Goal: Information Seeking & Learning: Learn about a topic

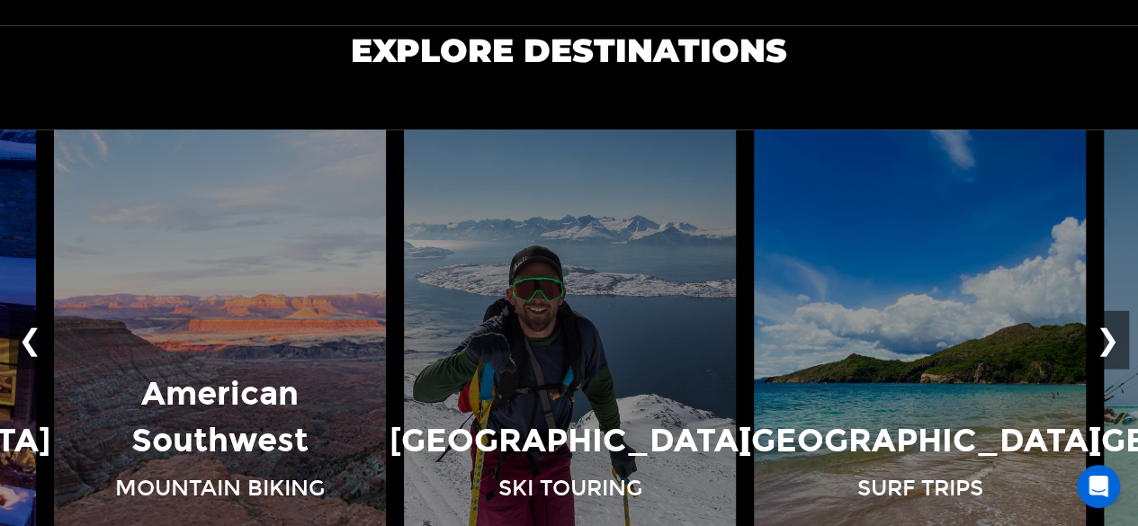
scroll to position [1140, 0]
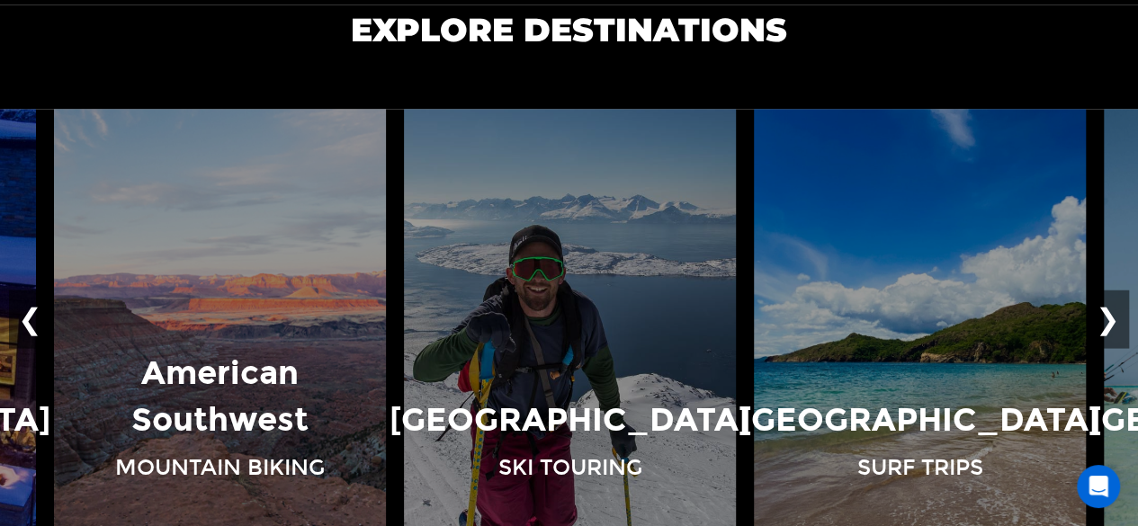
drag, startPoint x: 1136, startPoint y: 179, endPoint x: 1140, endPoint y: 202, distance: 22.8
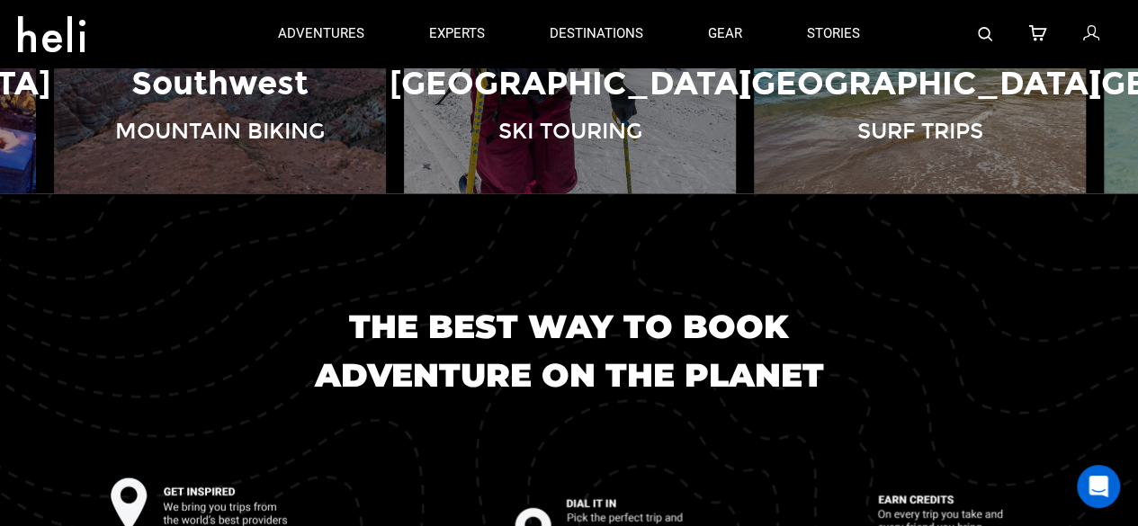
scroll to position [1216, 0]
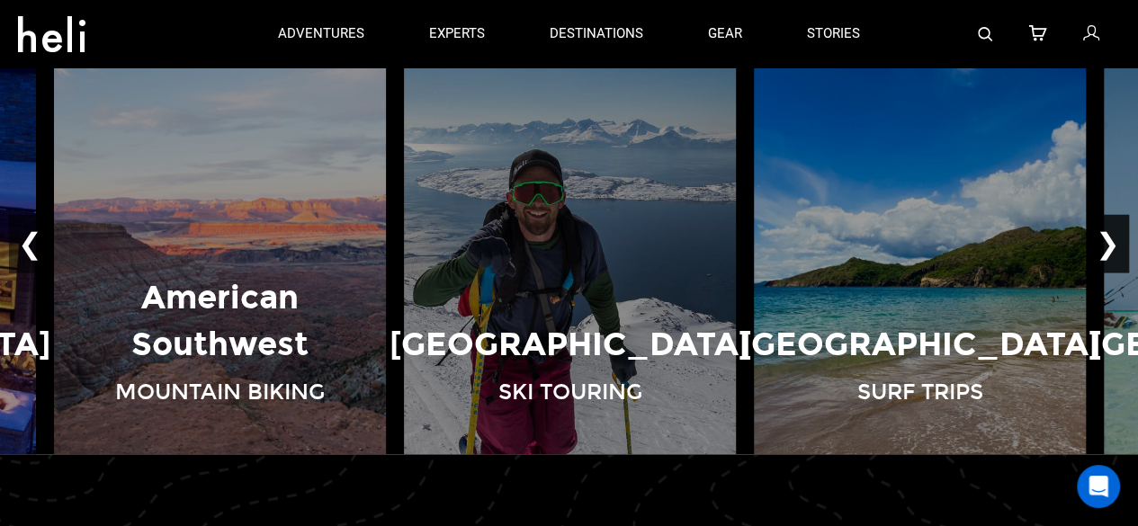
click at [1118, 244] on button "❯" at bounding box center [1108, 243] width 42 height 59
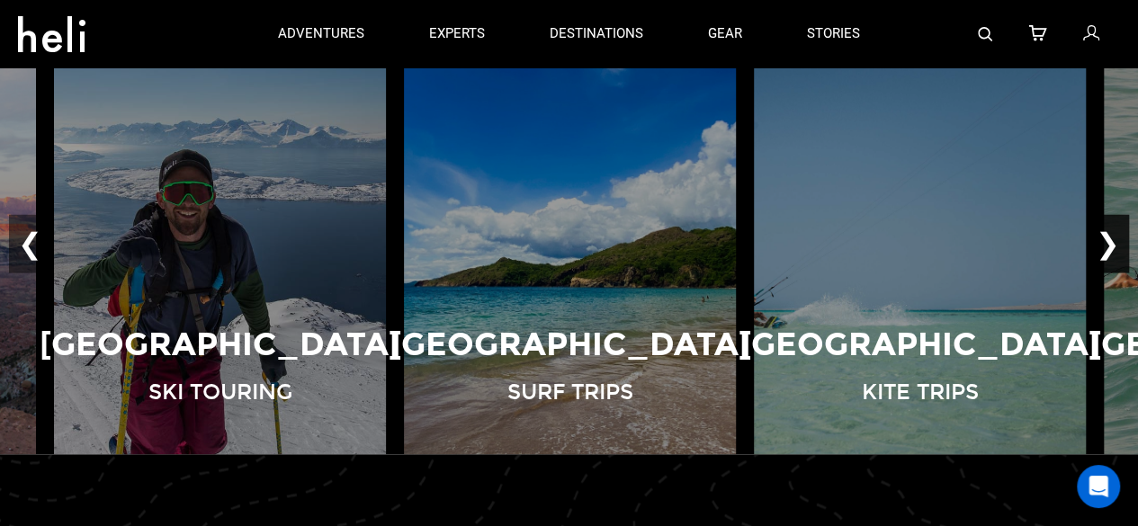
click at [1118, 244] on button "❯" at bounding box center [1108, 243] width 42 height 59
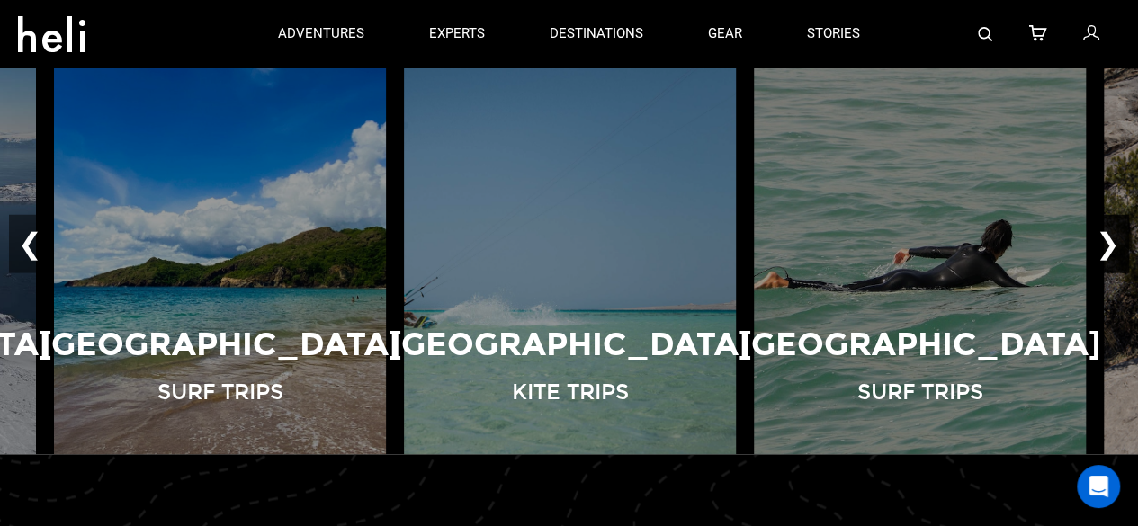
click at [1118, 244] on button "❯" at bounding box center [1108, 243] width 42 height 59
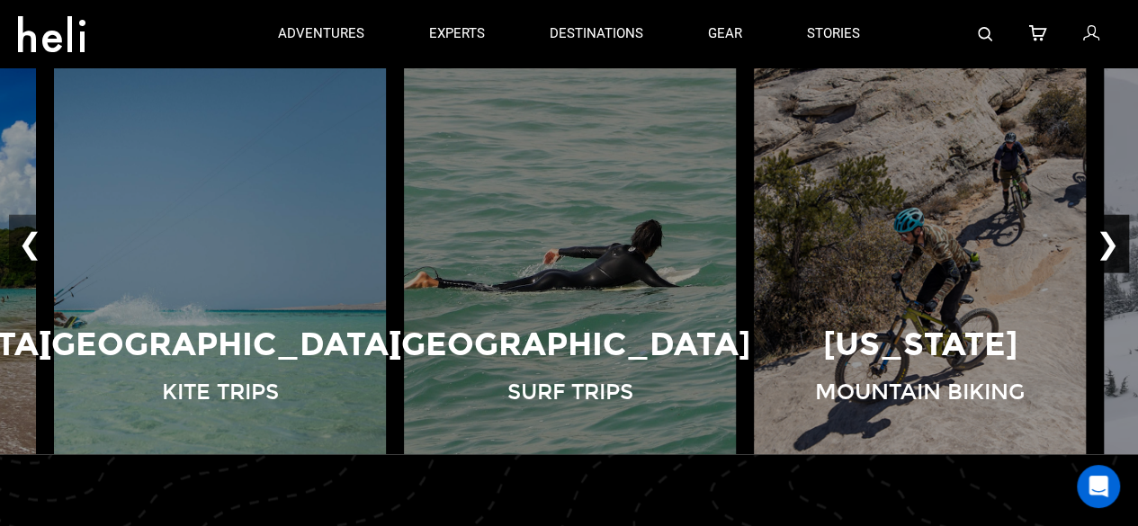
click at [1118, 244] on button "❯" at bounding box center [1108, 243] width 42 height 59
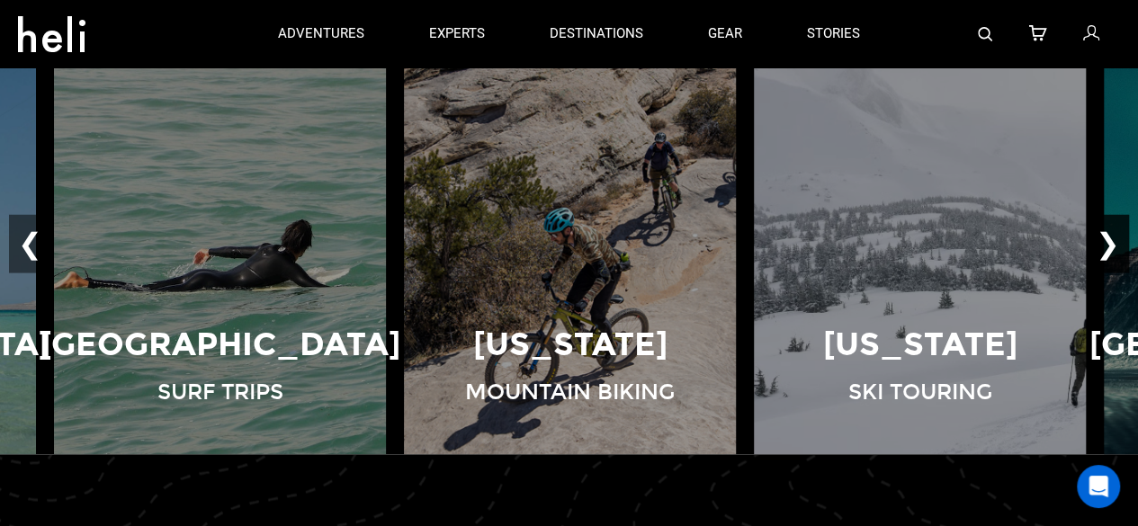
click at [1118, 244] on button "❯" at bounding box center [1108, 243] width 42 height 59
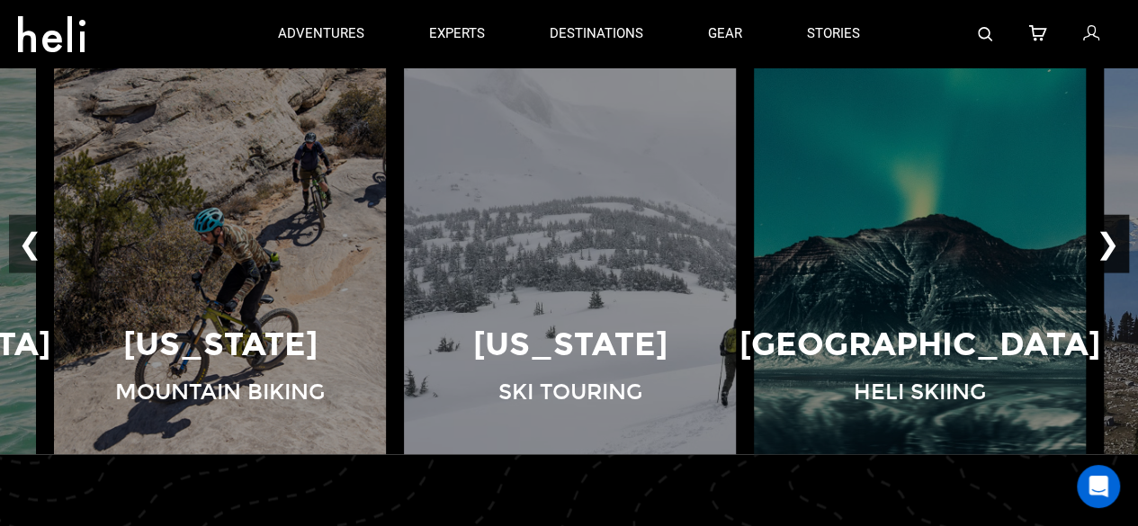
click at [1118, 244] on button "❯" at bounding box center [1108, 243] width 42 height 59
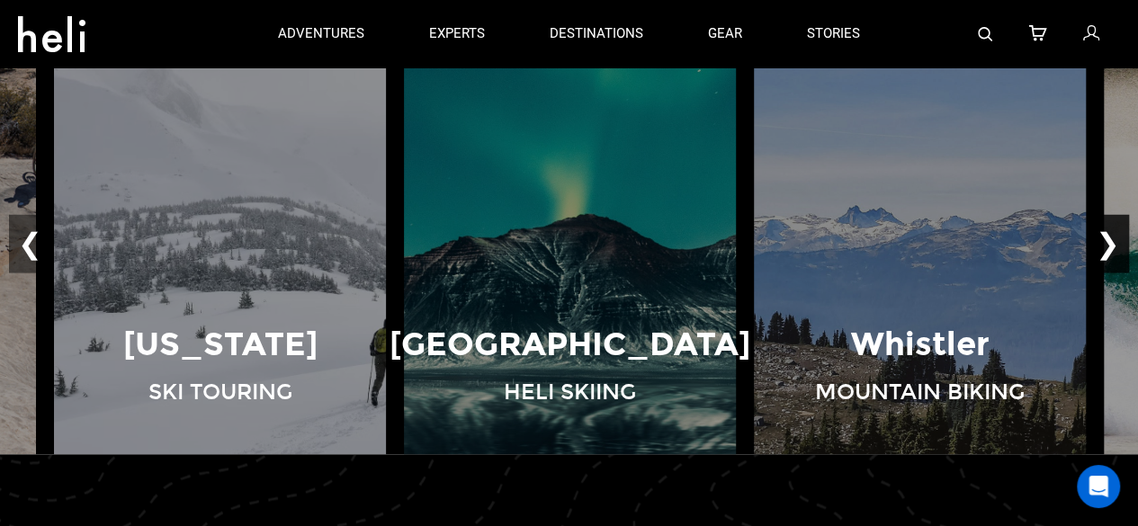
click at [1118, 244] on button "❯" at bounding box center [1108, 243] width 42 height 59
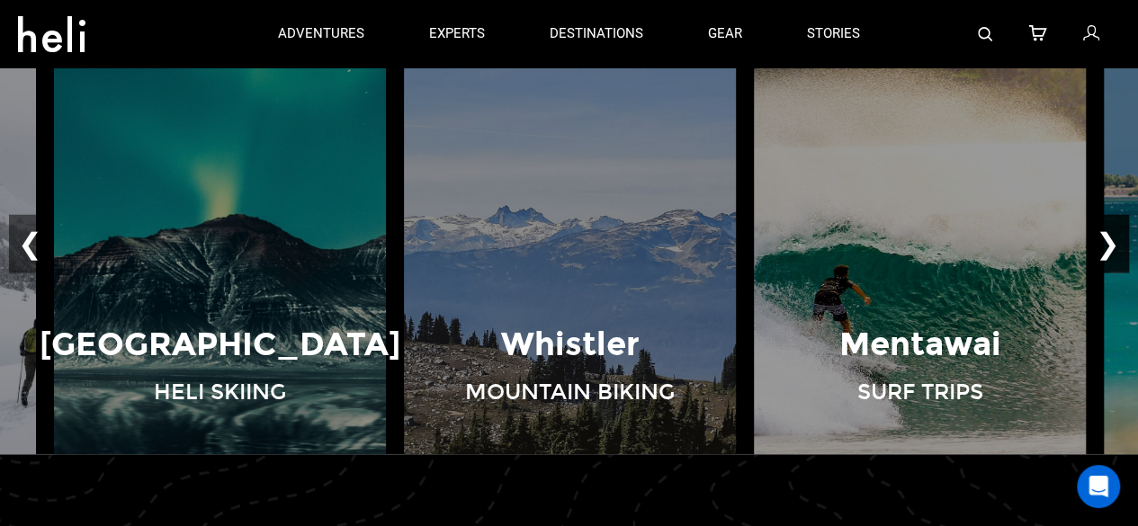
click at [1118, 244] on button "❯" at bounding box center [1108, 243] width 42 height 59
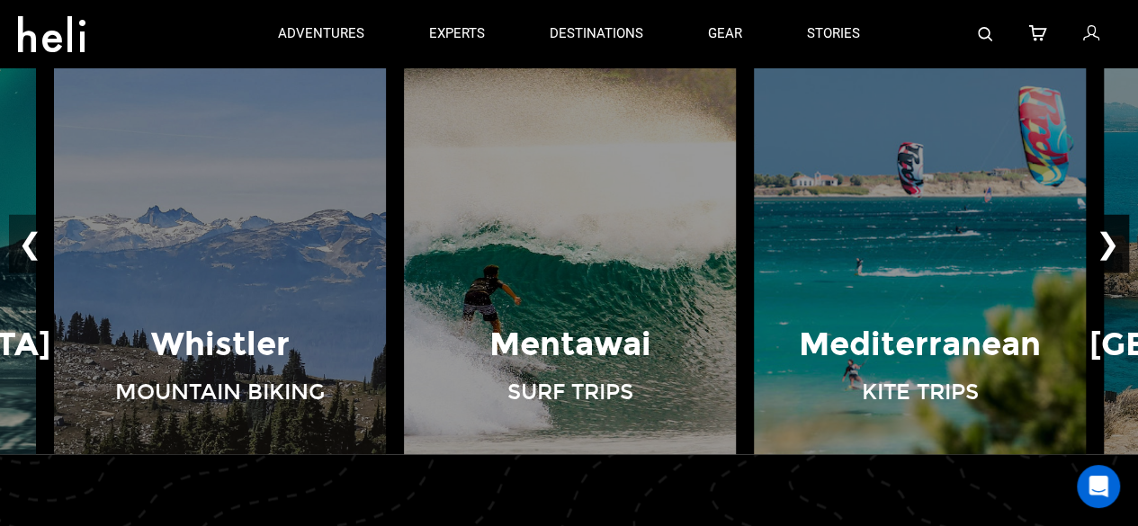
click at [1118, 244] on button "❯" at bounding box center [1108, 243] width 42 height 59
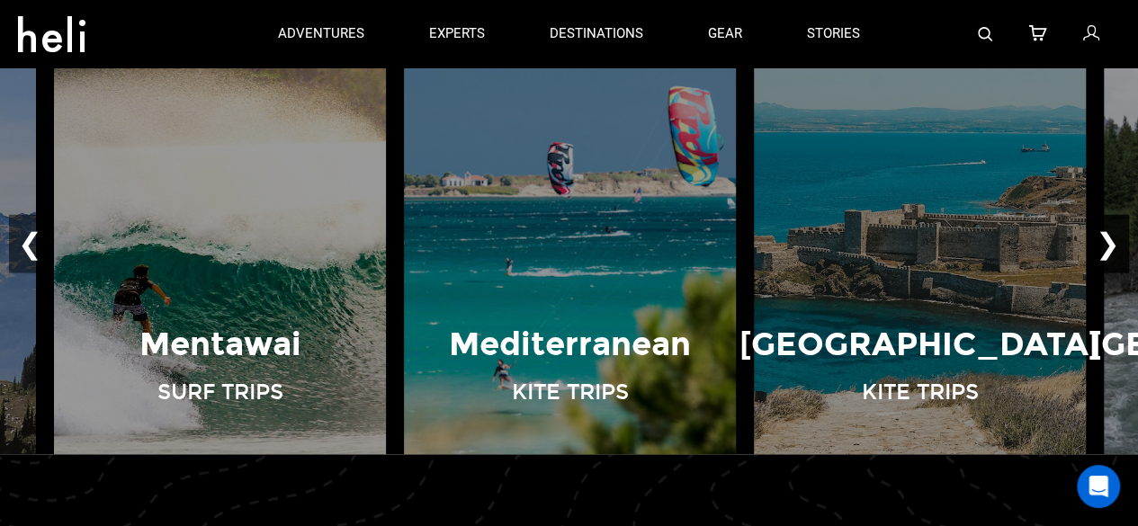
click at [1118, 244] on button "❯" at bounding box center [1108, 243] width 42 height 59
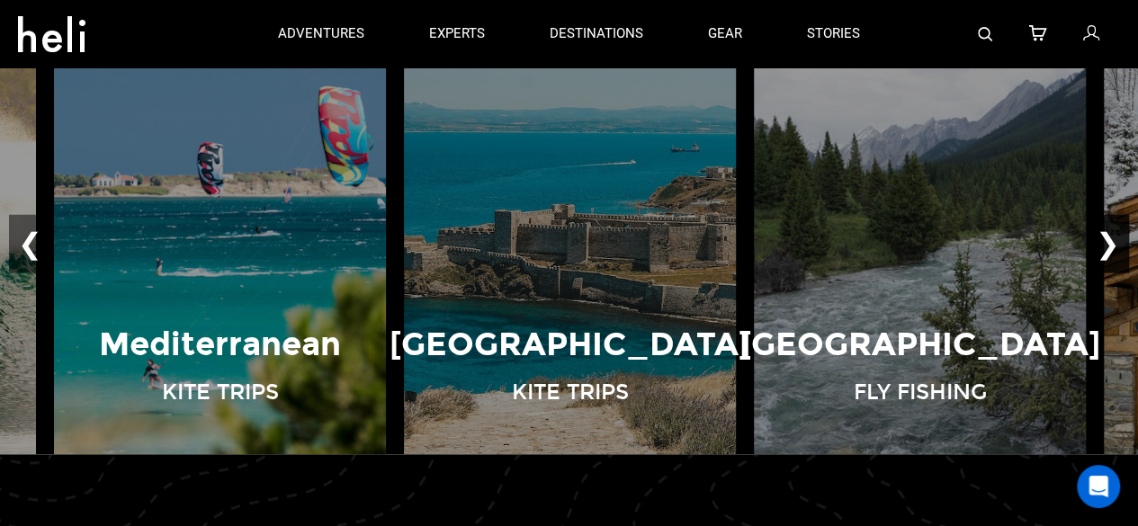
click at [1118, 244] on button "❯" at bounding box center [1108, 243] width 42 height 59
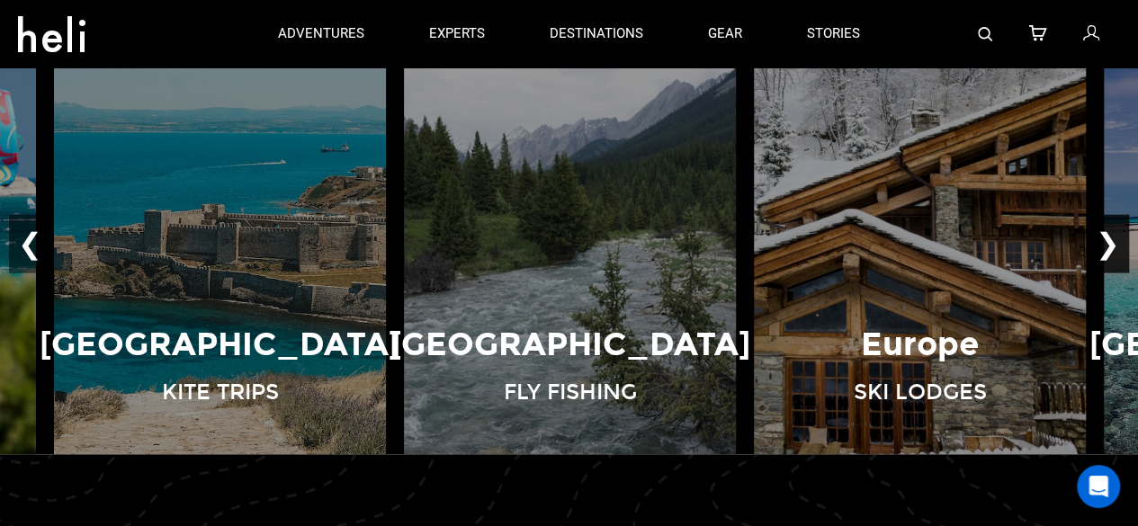
click at [1118, 244] on button "❯" at bounding box center [1108, 243] width 42 height 59
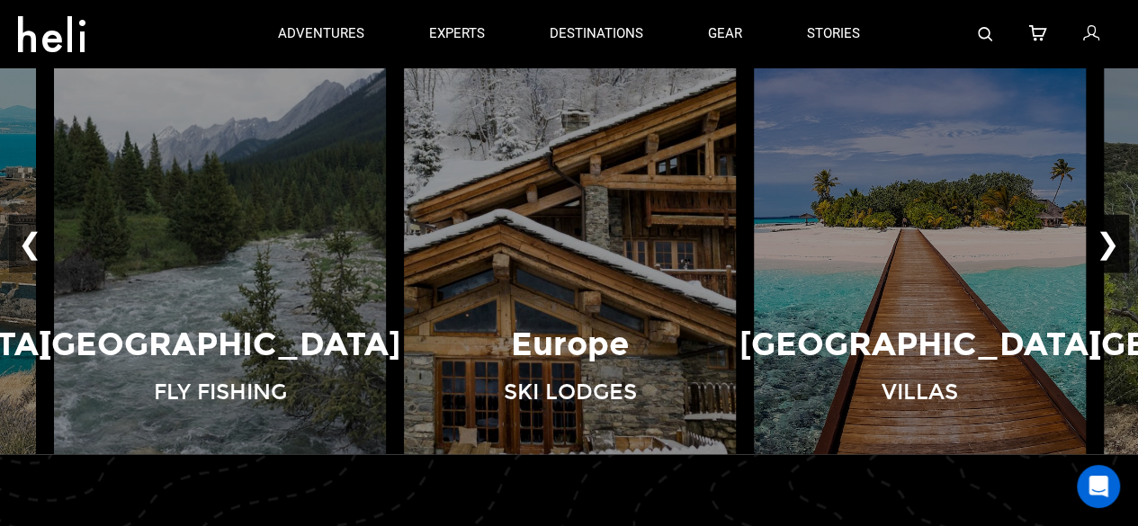
click at [1118, 244] on button "❯" at bounding box center [1108, 243] width 42 height 59
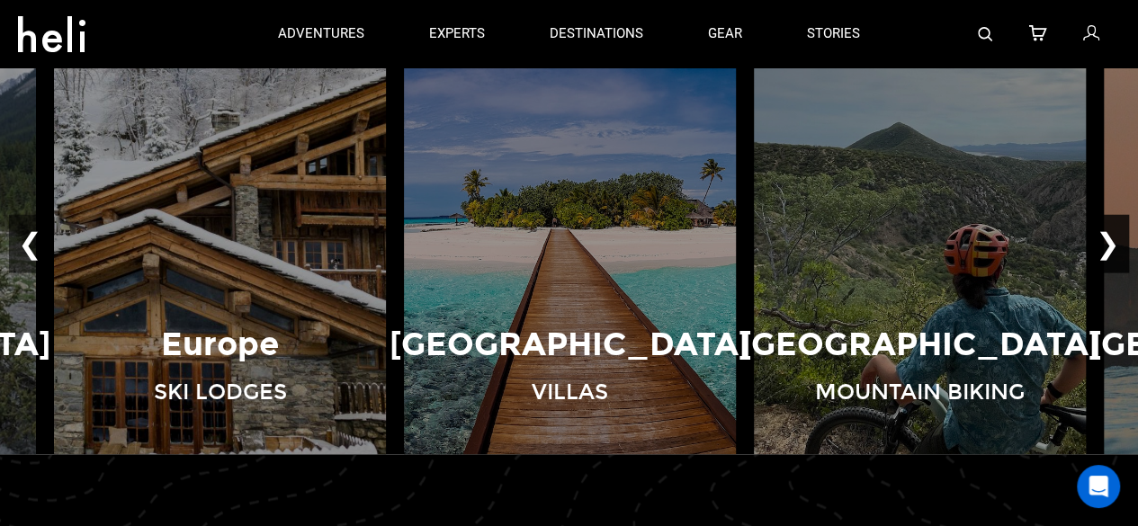
click at [1118, 244] on button "❯" at bounding box center [1108, 243] width 42 height 59
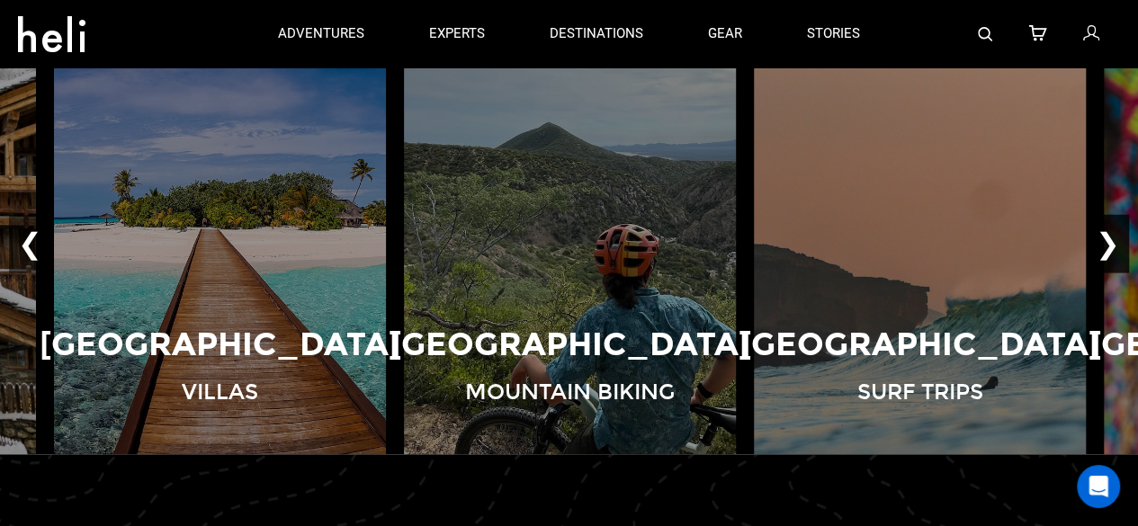
click at [1118, 247] on button "❯" at bounding box center [1108, 243] width 42 height 59
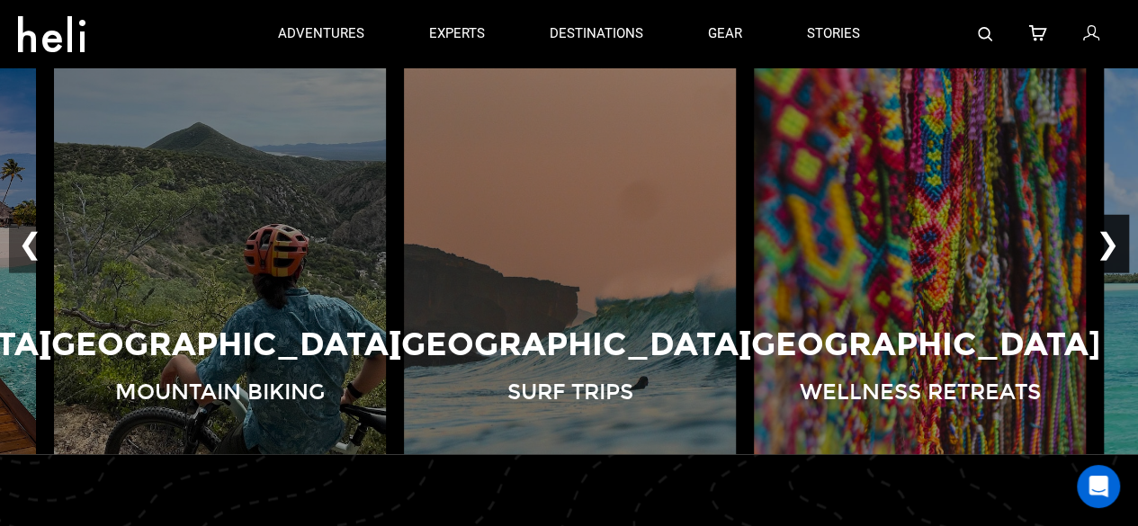
click at [1118, 247] on button "❯" at bounding box center [1108, 243] width 42 height 59
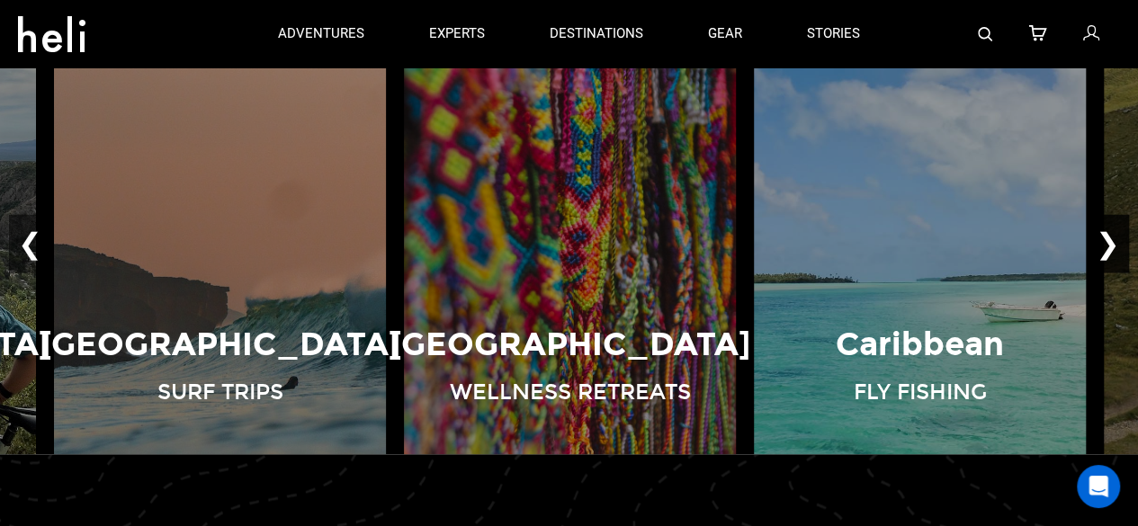
click at [1118, 247] on button "❯" at bounding box center [1108, 243] width 42 height 59
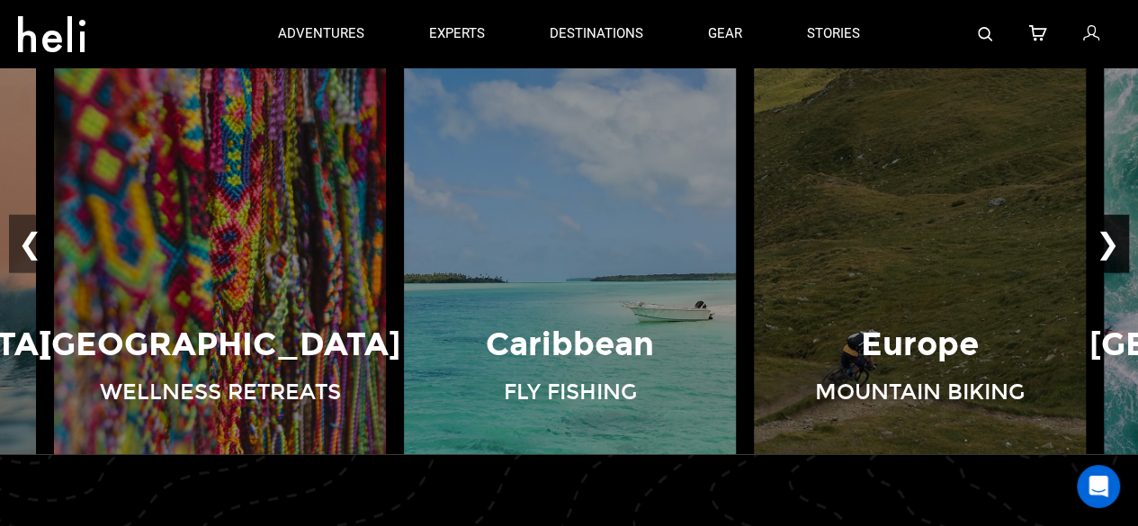
click at [1118, 247] on button "❯" at bounding box center [1108, 243] width 42 height 59
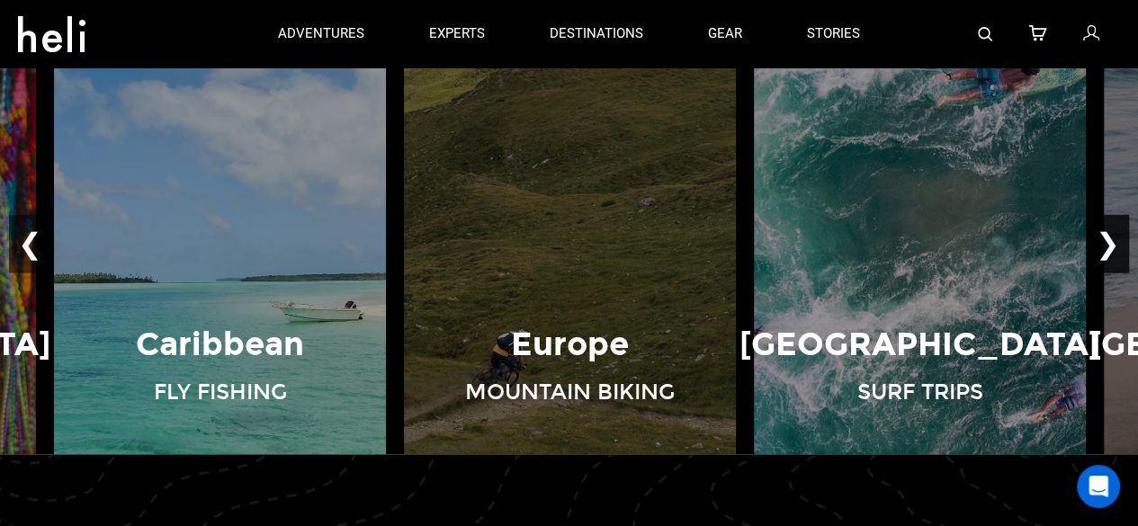
click at [1118, 247] on button "❯" at bounding box center [1108, 243] width 42 height 59
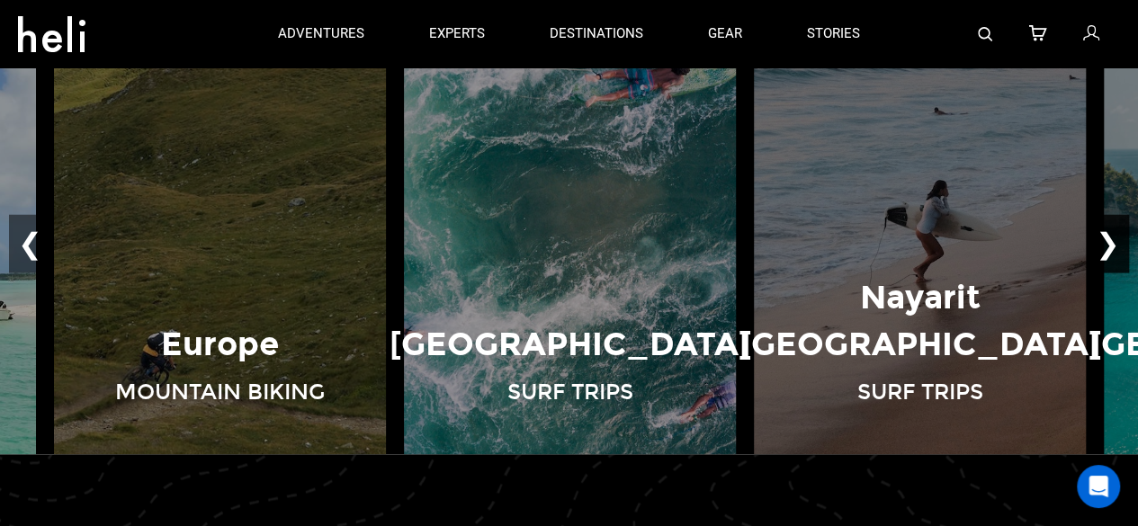
click at [1118, 247] on button "❯" at bounding box center [1108, 243] width 42 height 59
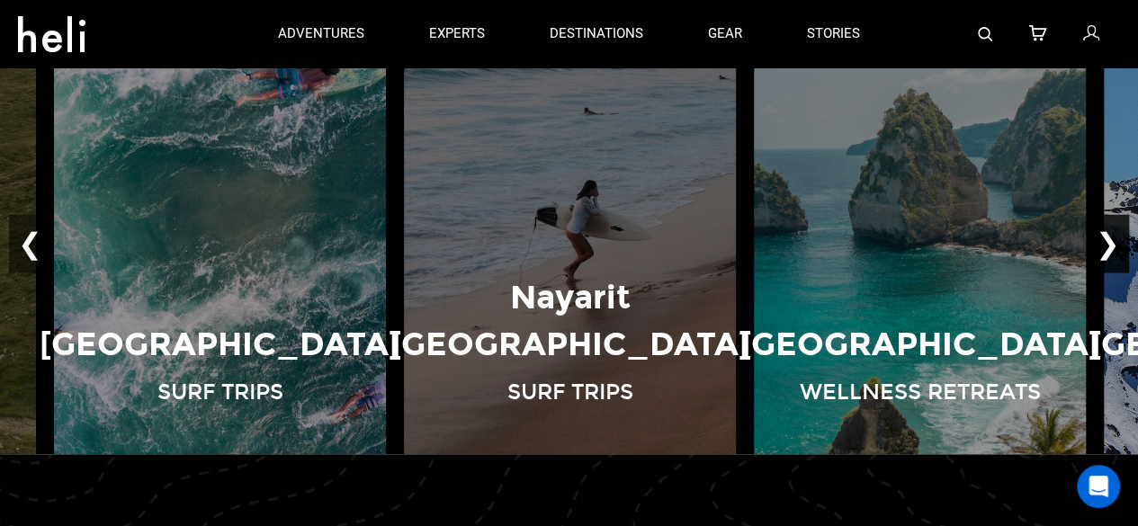
click at [1118, 247] on button "❯" at bounding box center [1108, 243] width 42 height 59
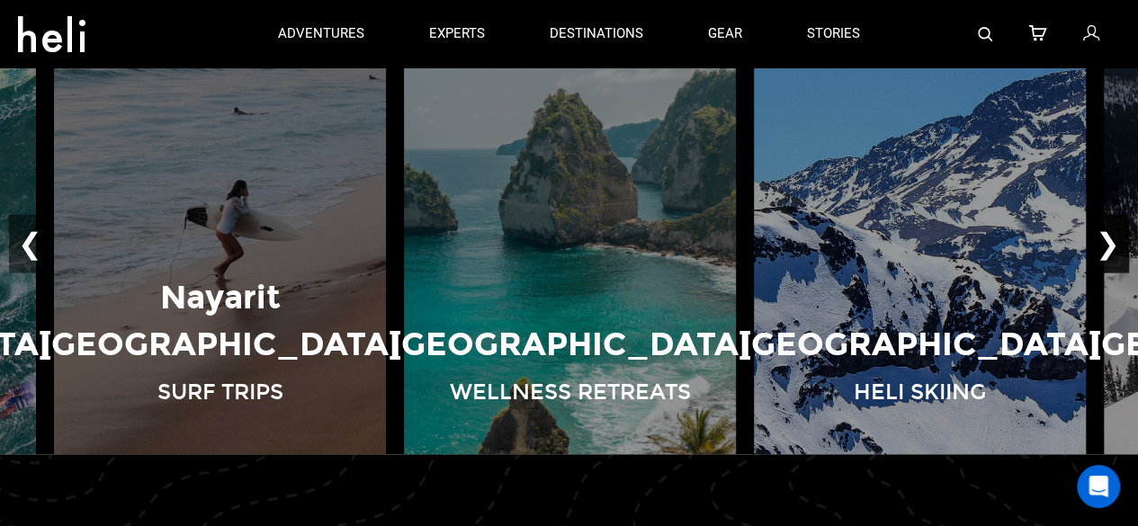
click at [1118, 247] on button "❯" at bounding box center [1108, 243] width 42 height 59
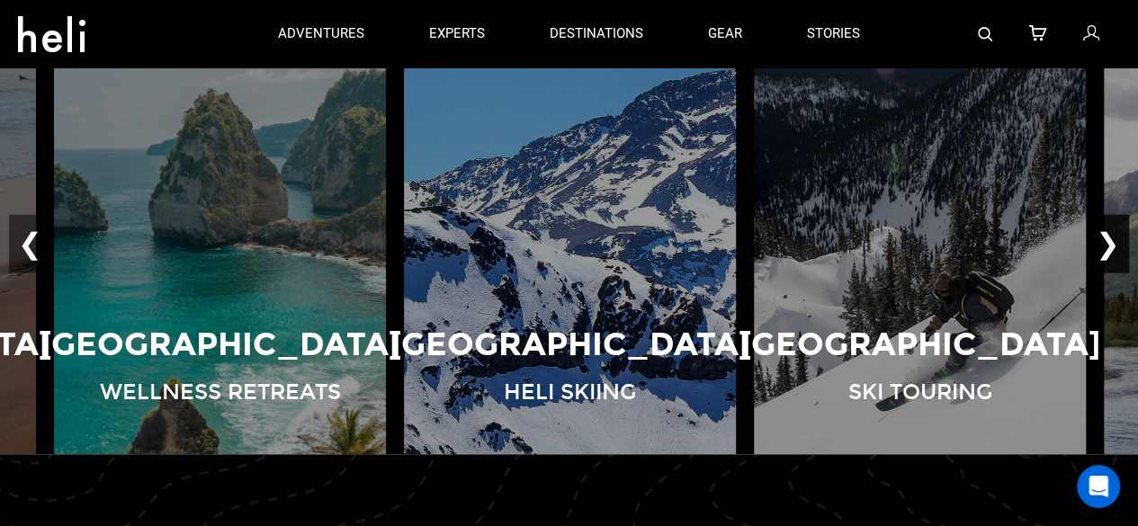
click at [1110, 244] on button "❯" at bounding box center [1108, 243] width 42 height 59
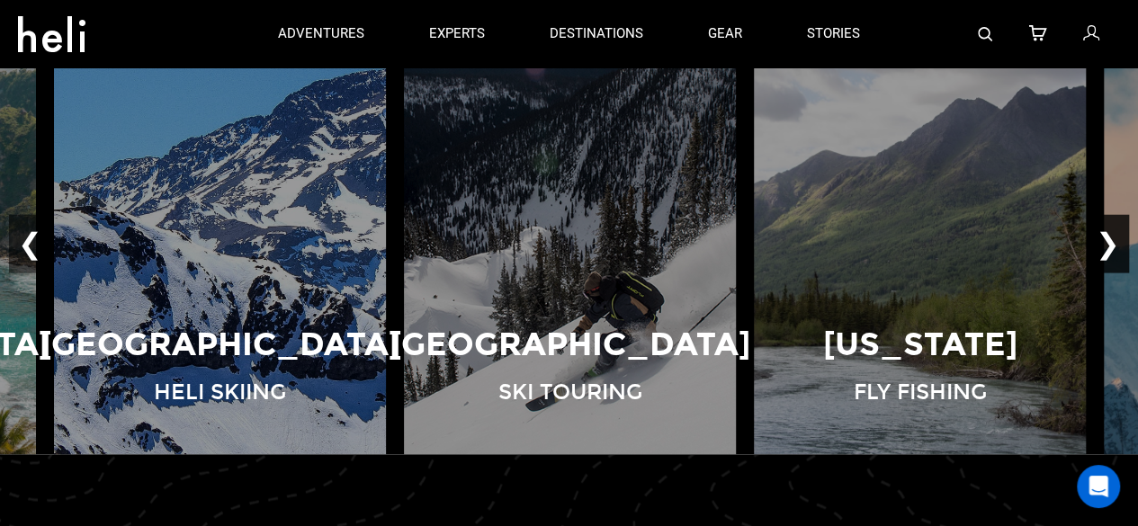
click at [1110, 244] on button "❯" at bounding box center [1108, 243] width 42 height 59
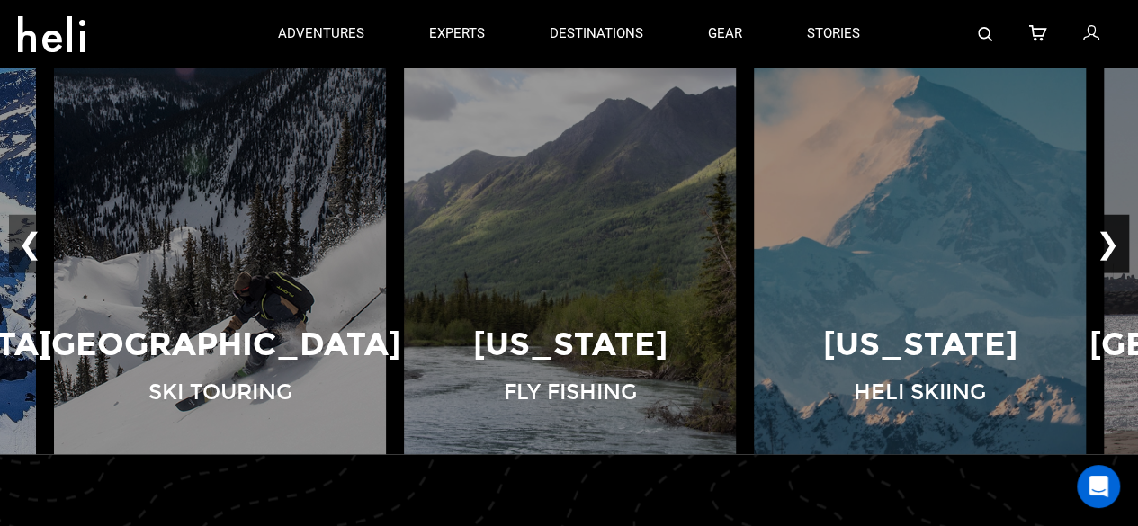
click at [1110, 244] on button "❯" at bounding box center [1108, 243] width 42 height 59
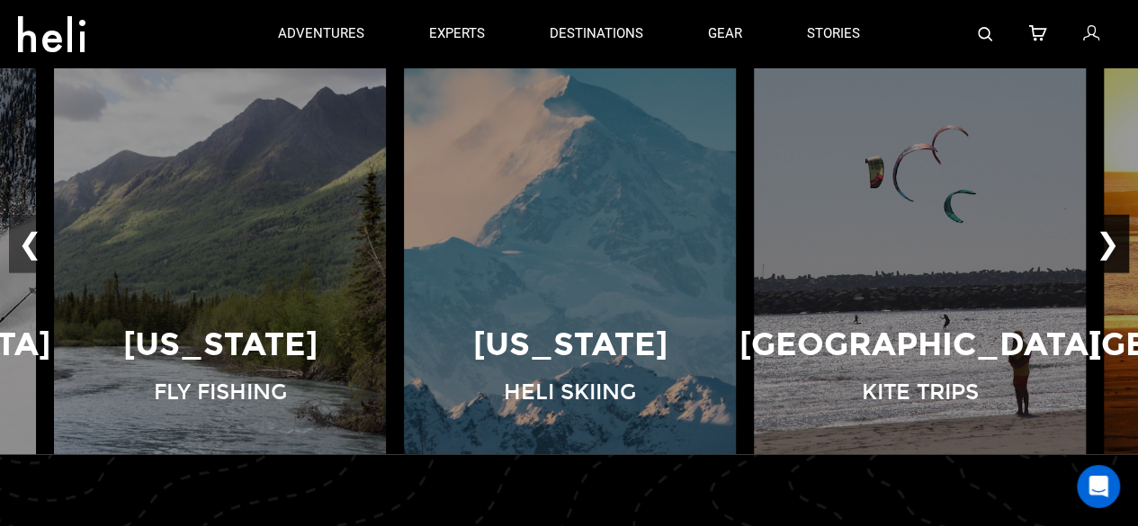
click at [1110, 244] on button "❯" at bounding box center [1108, 243] width 42 height 59
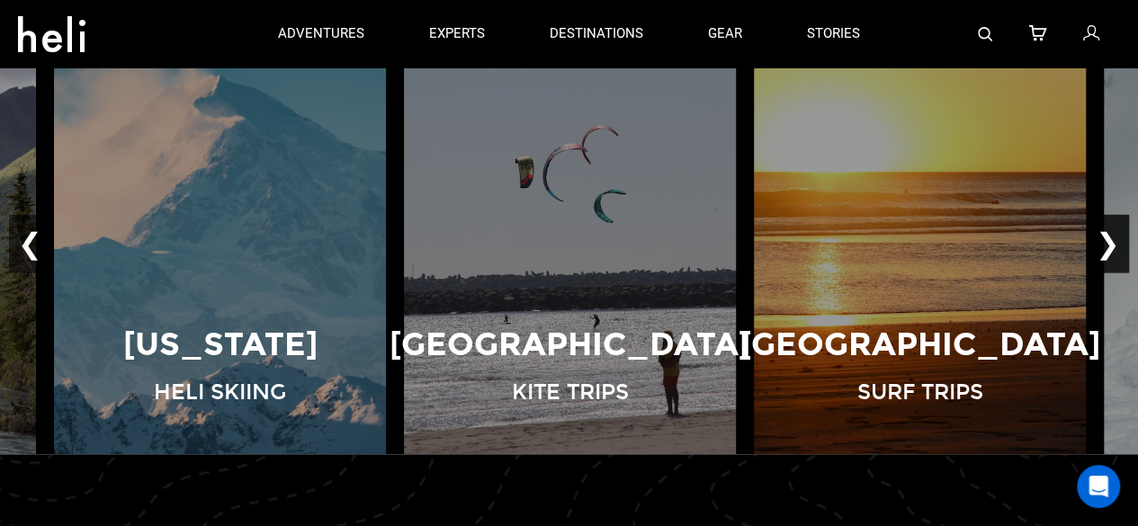
click at [1101, 247] on button "❯" at bounding box center [1108, 243] width 42 height 59
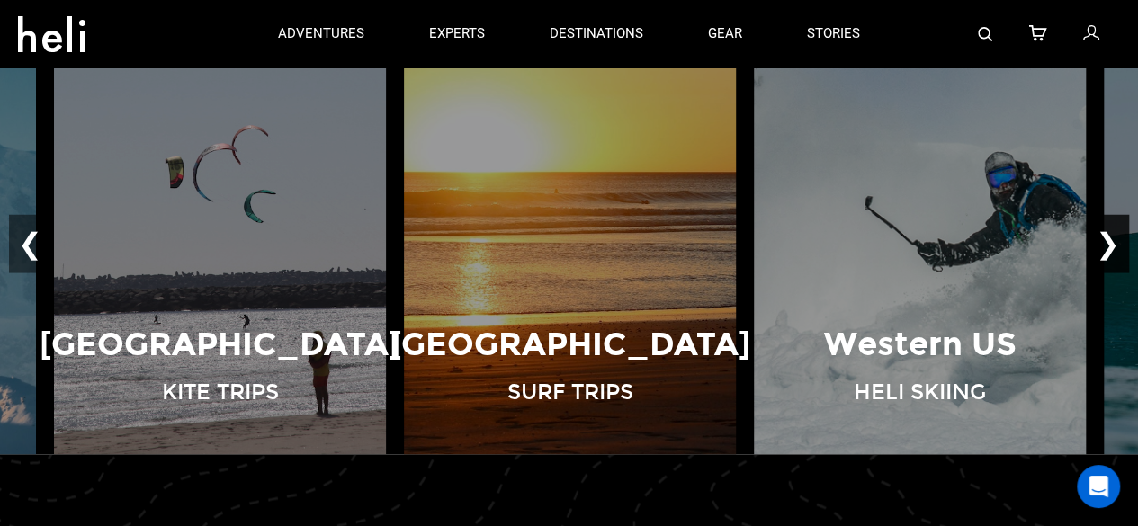
click at [1101, 251] on button "❯" at bounding box center [1108, 243] width 42 height 59
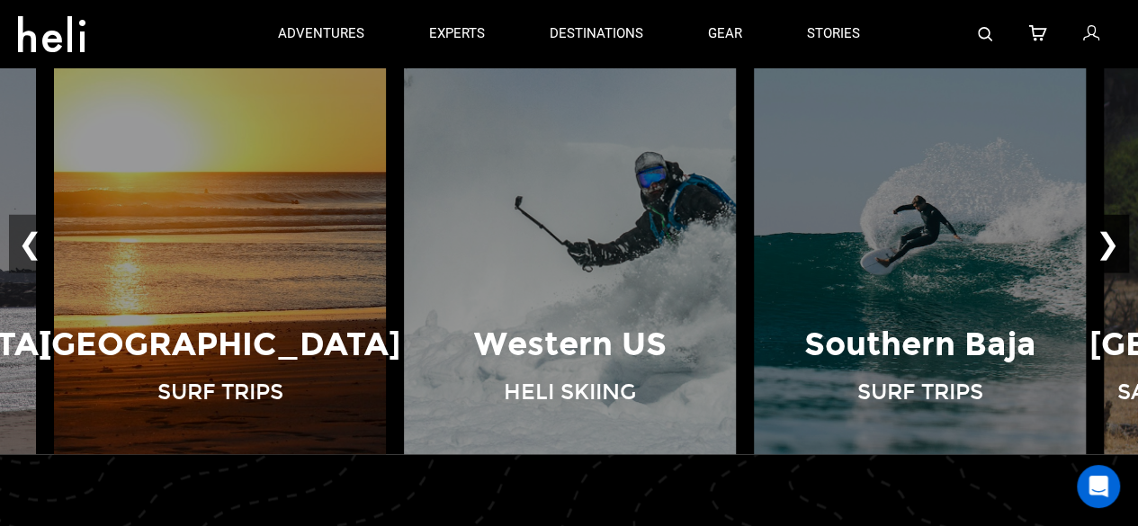
click at [1101, 251] on button "❯" at bounding box center [1108, 243] width 42 height 59
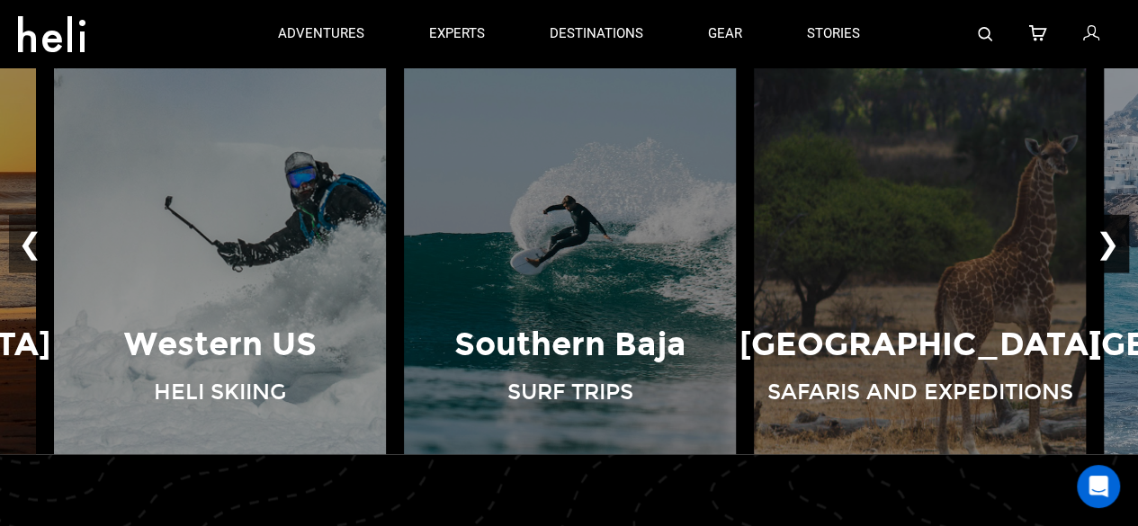
click at [1101, 251] on button "❯" at bounding box center [1108, 243] width 42 height 59
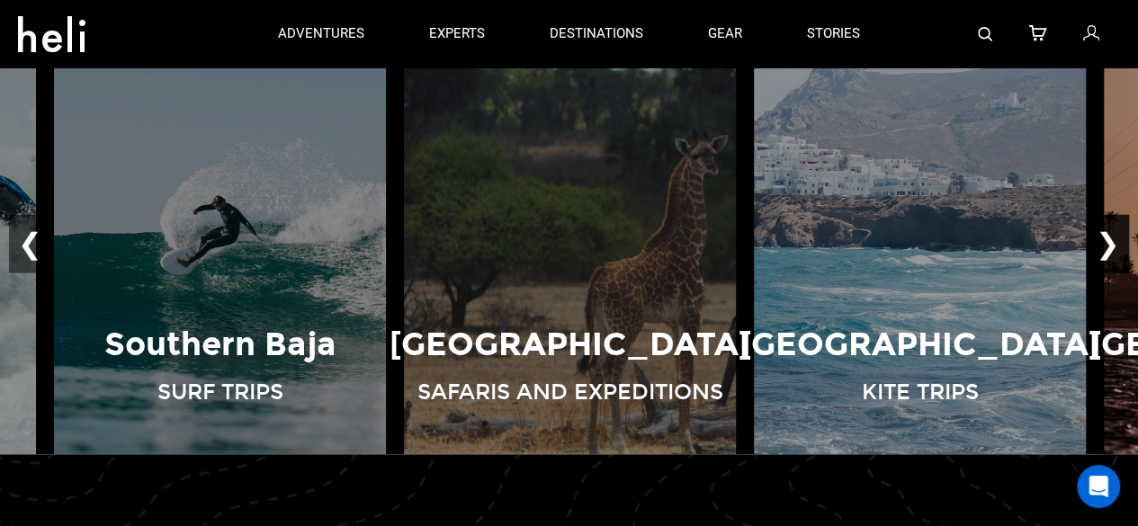
click at [1101, 251] on button "❯" at bounding box center [1108, 243] width 42 height 59
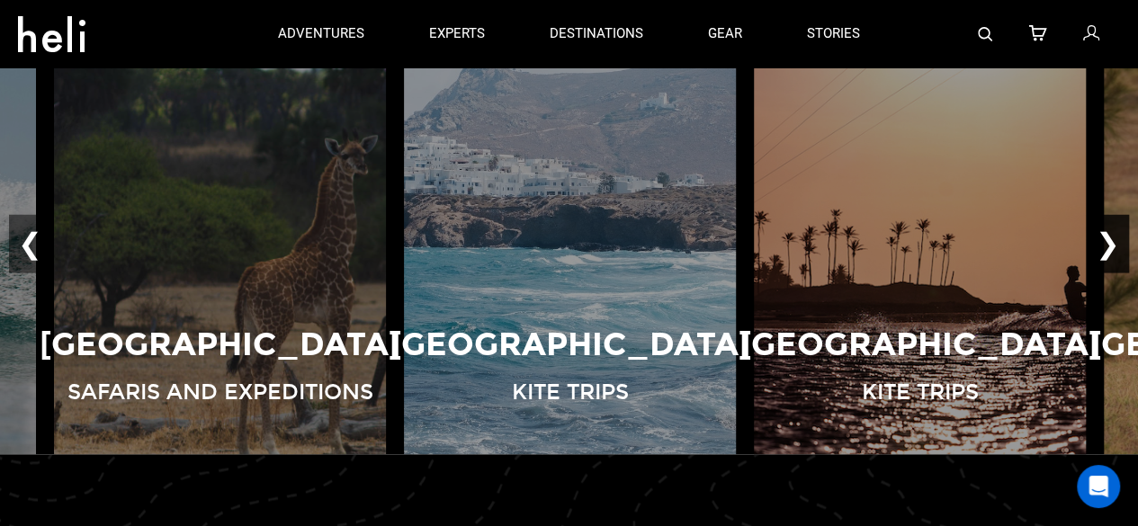
click at [1101, 251] on button "❯" at bounding box center [1108, 243] width 42 height 59
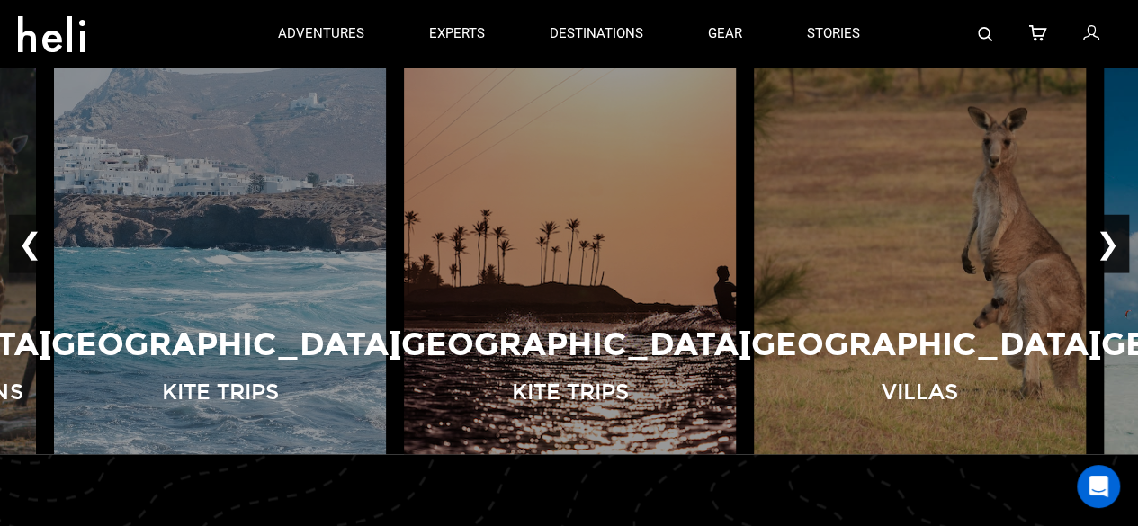
click at [1101, 251] on button "❯" at bounding box center [1108, 243] width 42 height 59
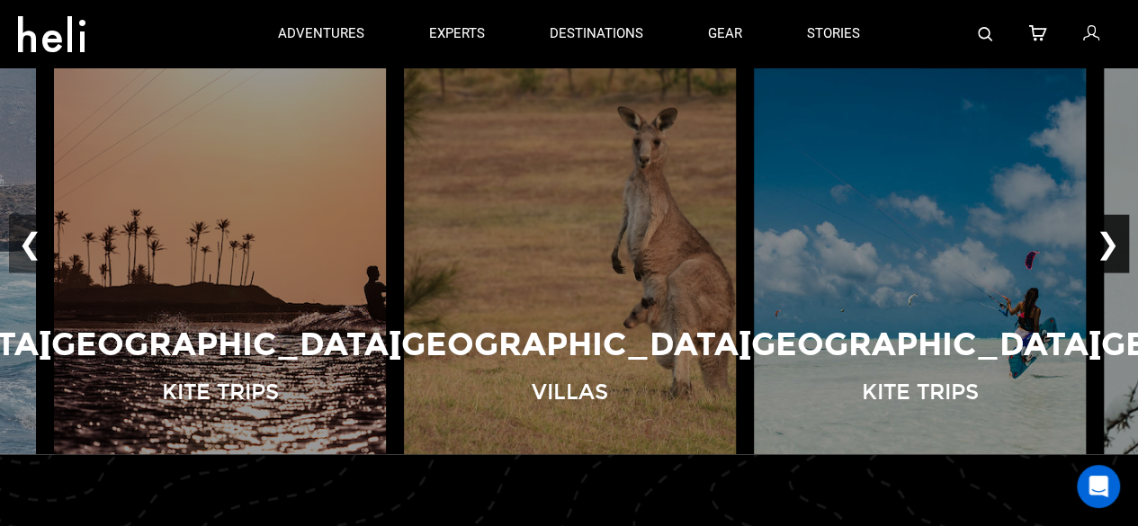
click at [1101, 251] on button "❯" at bounding box center [1108, 243] width 42 height 59
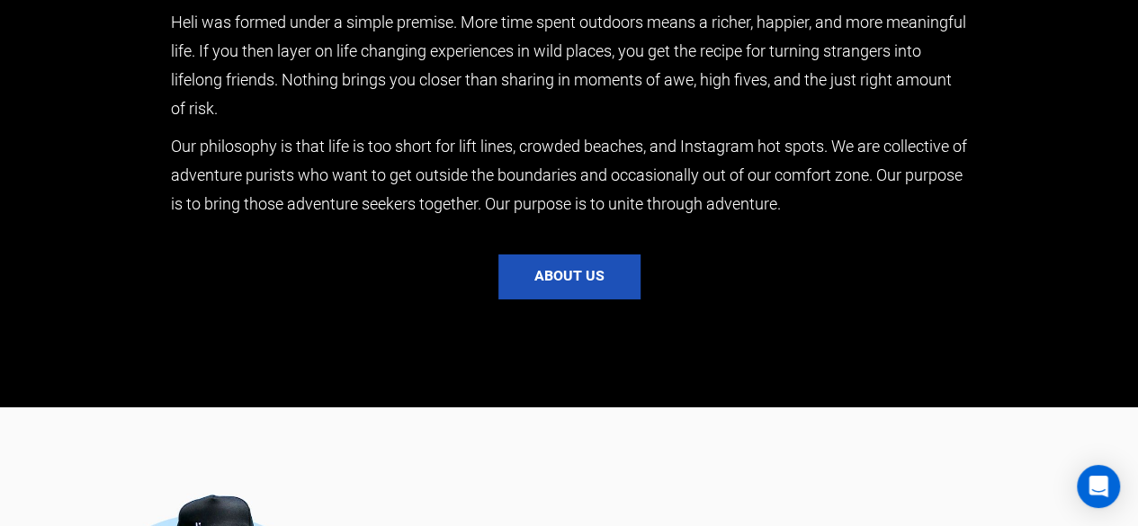
scroll to position [3051, 0]
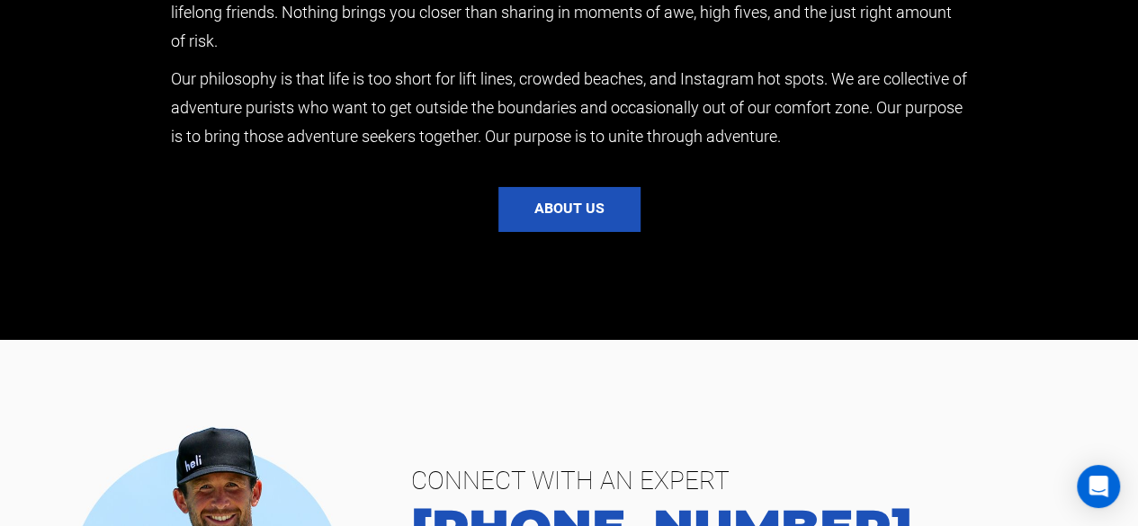
drag, startPoint x: 612, startPoint y: 215, endPoint x: 499, endPoint y: 261, distance: 121.5
click at [499, 261] on div "“UNITE THROUGH ADVENTURE” [PERSON_NAME] was formed under a simple premise. More…" at bounding box center [569, 35] width 797 height 610
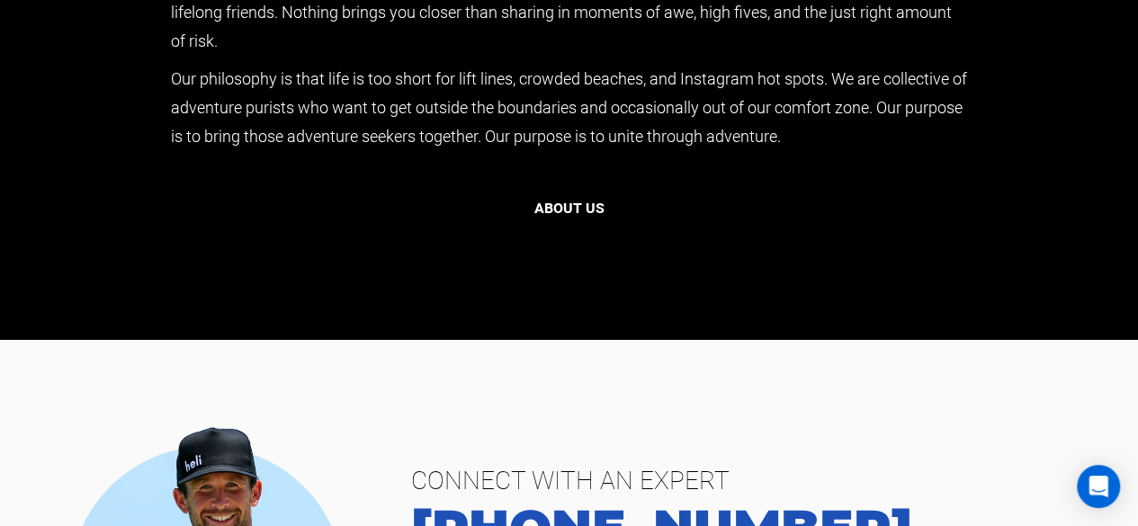
click at [560, 219] on button "About us" at bounding box center [570, 209] width 142 height 45
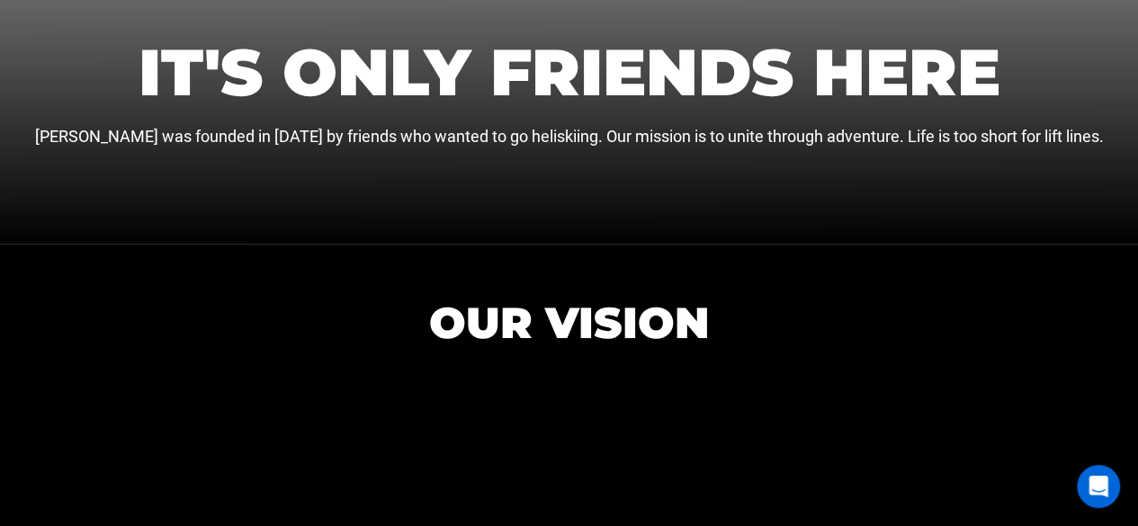
scroll to position [599, 0]
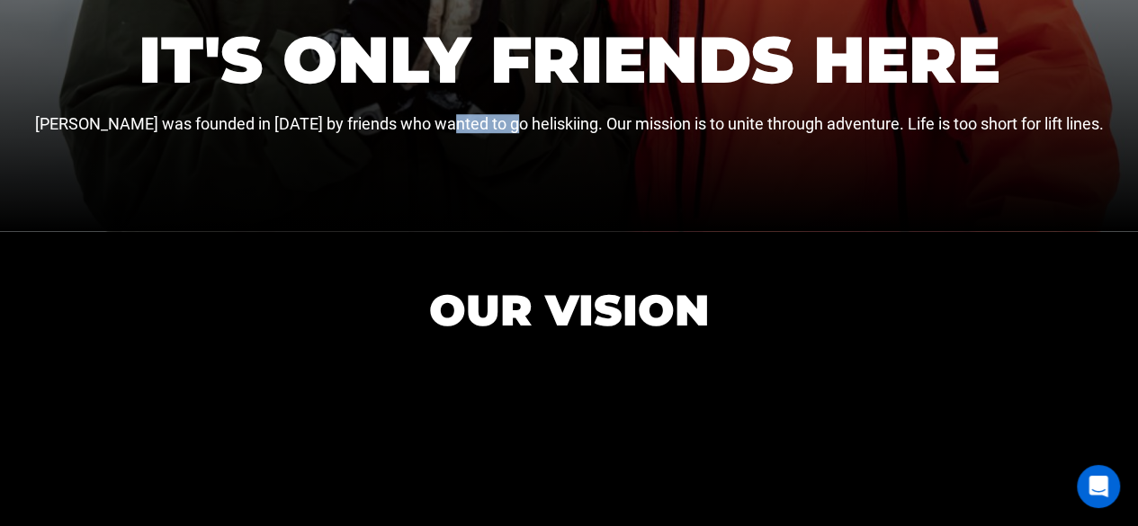
drag, startPoint x: 476, startPoint y: 124, endPoint x: 537, endPoint y: 125, distance: 61.2
click at [537, 125] on p "[PERSON_NAME] was founded in [DATE] by friends who wanted to go heliskiing. Our…" at bounding box center [569, 124] width 1069 height 16
copy p "heliskiin"
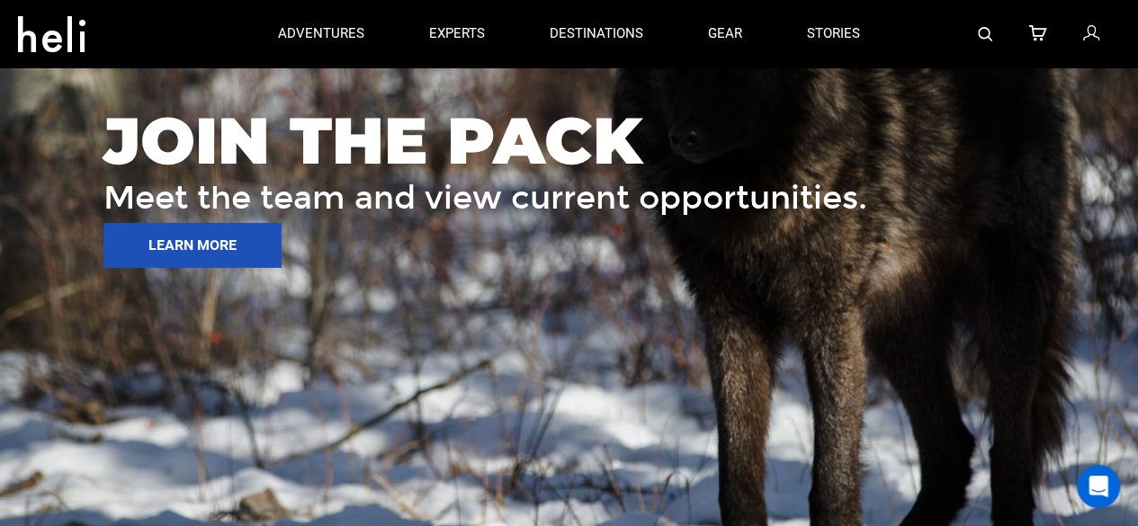
scroll to position [2640, 0]
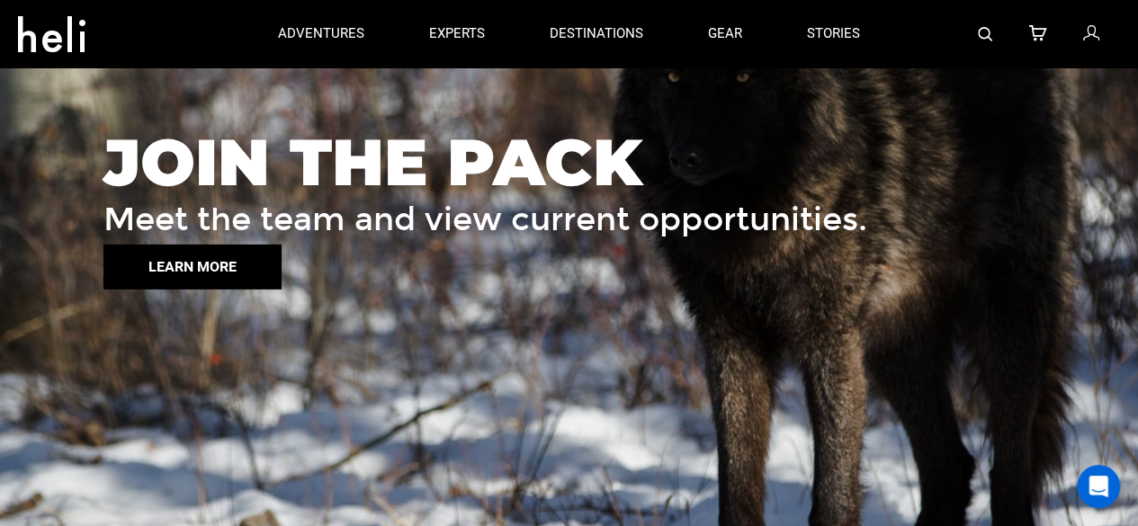
click at [230, 273] on button "LEARN MORE" at bounding box center [192, 267] width 178 height 45
